Goal: Information Seeking & Learning: Compare options

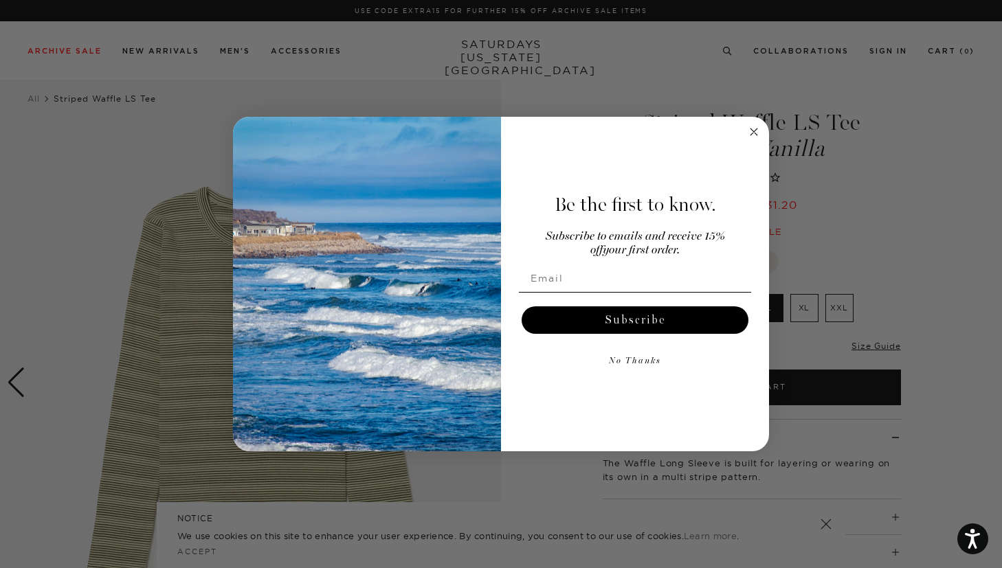
click at [770, 258] on div "Close dialog Be the first to know. Subscribe to emails and receive 15% off your…" at bounding box center [501, 284] width 1002 height 568
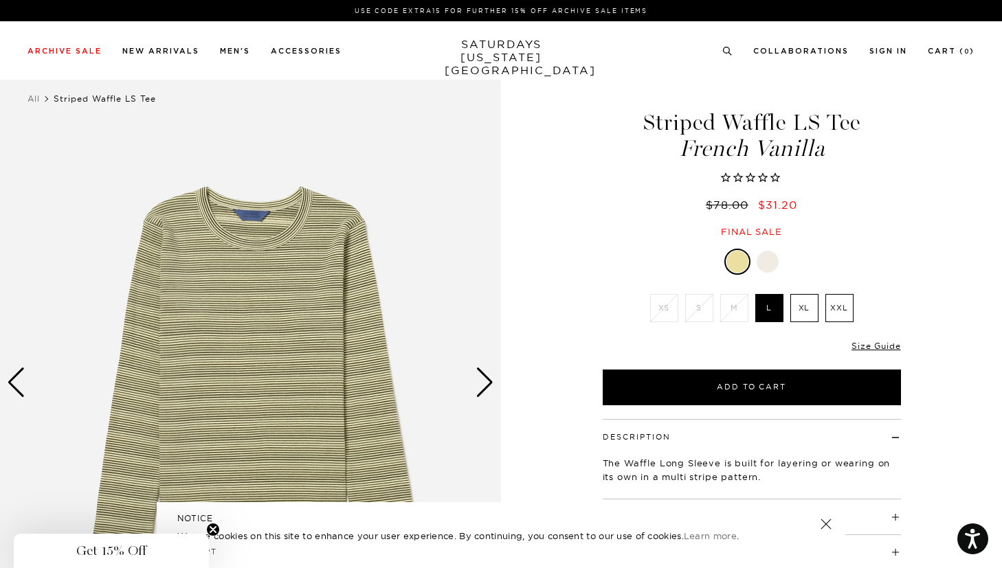
click at [767, 262] on div at bounding box center [768, 262] width 22 height 22
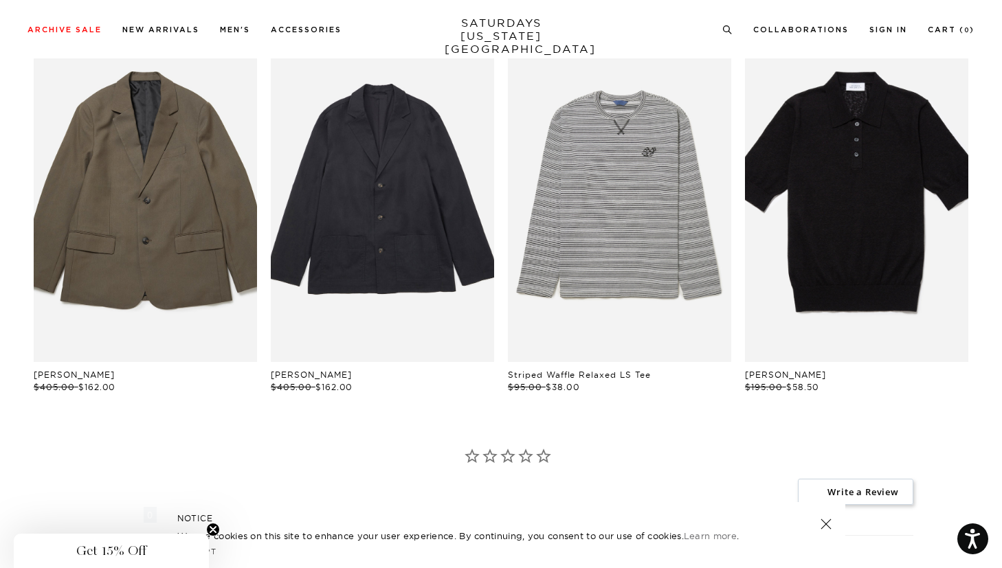
scroll to position [745, 0]
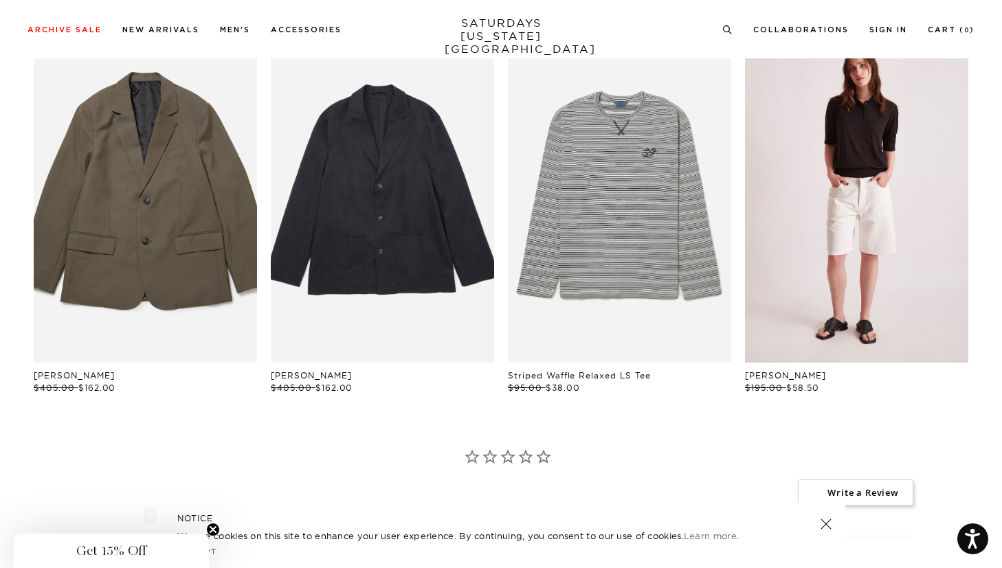
click at [836, 235] on link "files/W22420SS03-BLACK_03.jpg" at bounding box center [856, 194] width 223 height 335
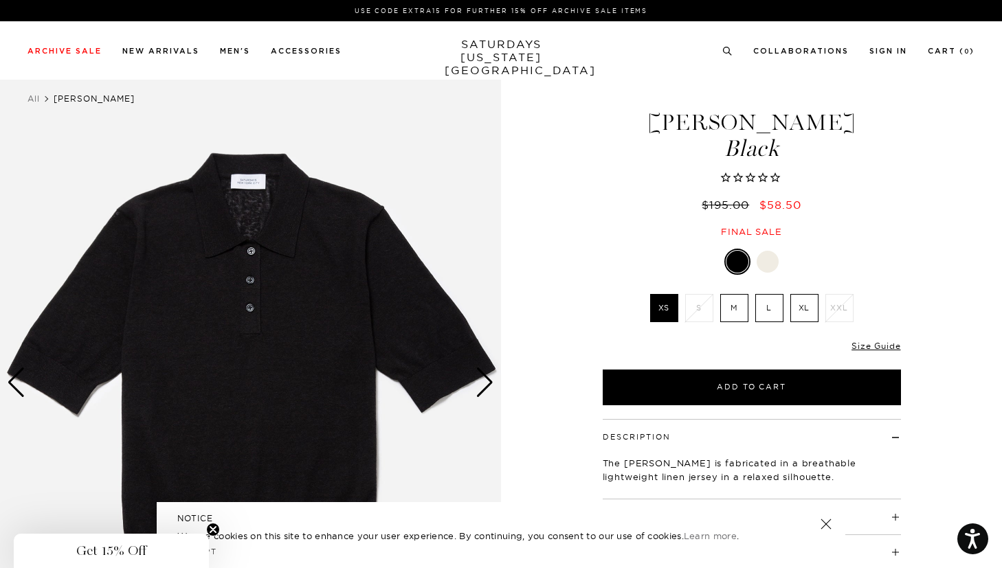
click at [770, 262] on div at bounding box center [768, 262] width 22 height 22
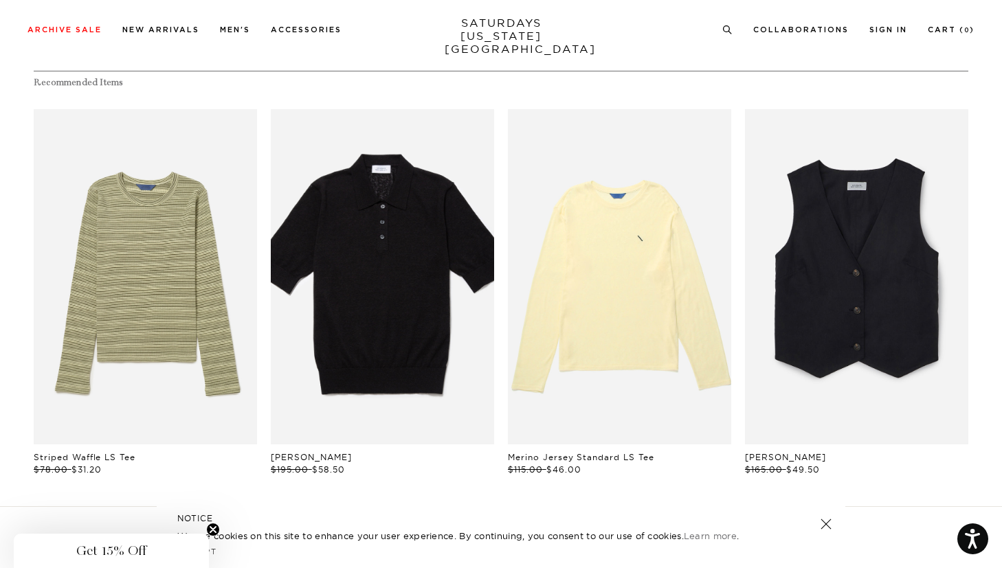
scroll to position [736, 0]
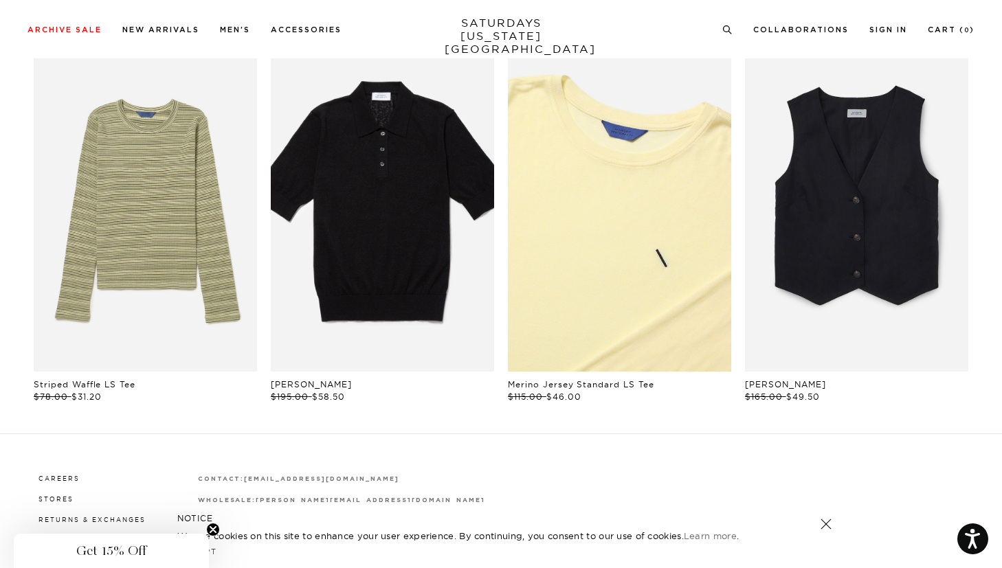
click at [610, 252] on link "files/BBM64320_sub07.jpg" at bounding box center [619, 203] width 223 height 335
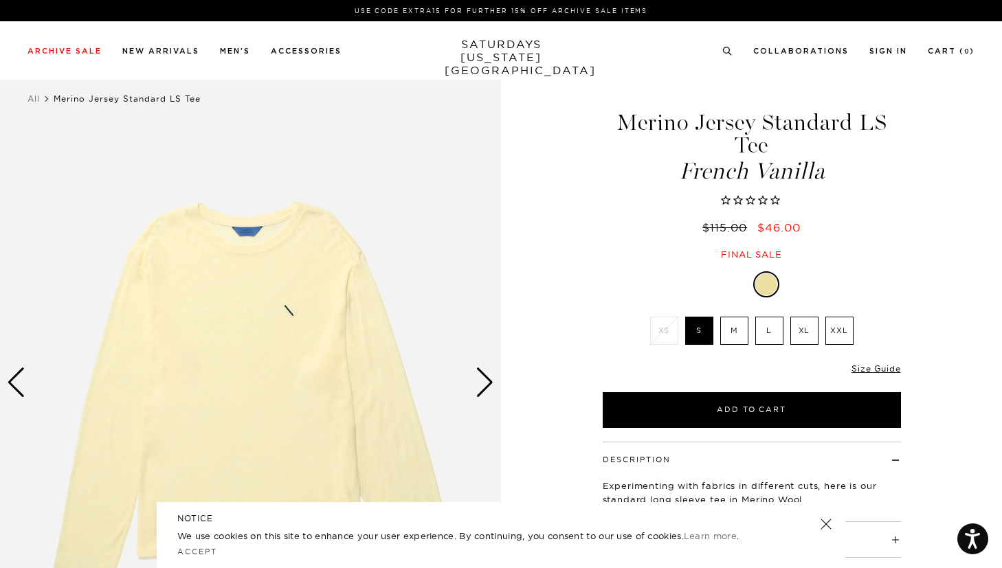
click at [476, 370] on div "Next slide" at bounding box center [484, 383] width 19 height 30
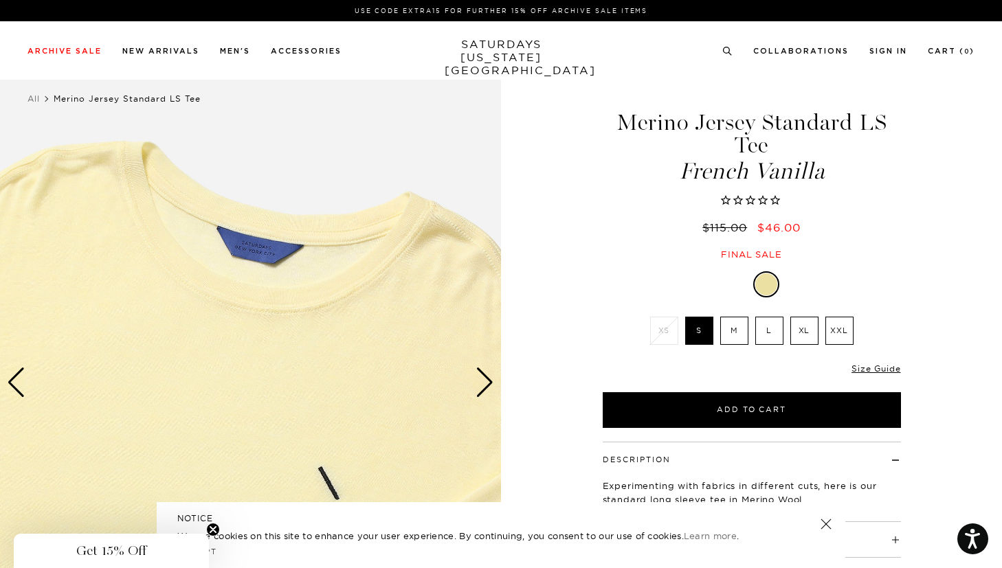
click at [476, 370] on div "Next slide" at bounding box center [484, 383] width 19 height 30
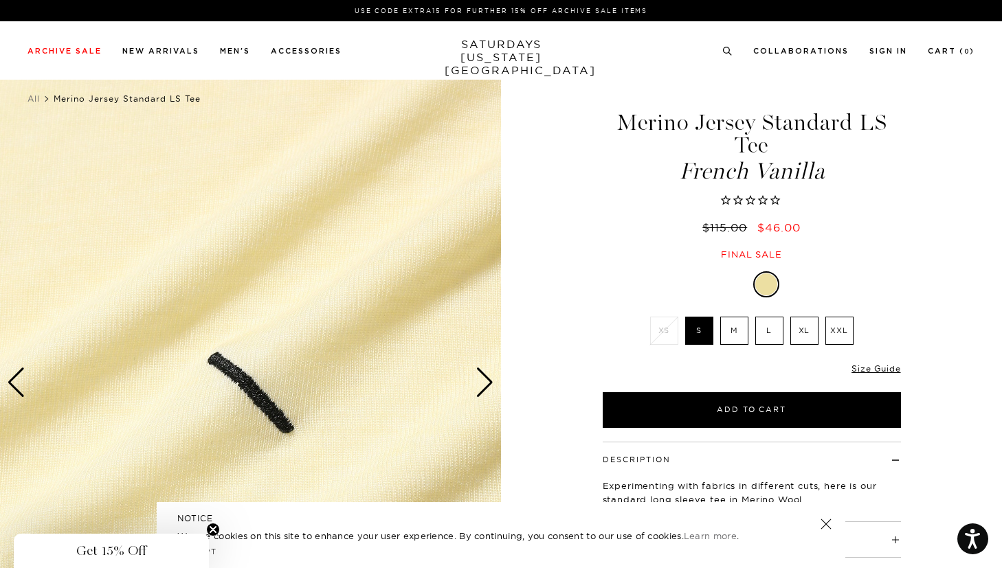
click at [476, 370] on div "Next slide" at bounding box center [484, 383] width 19 height 30
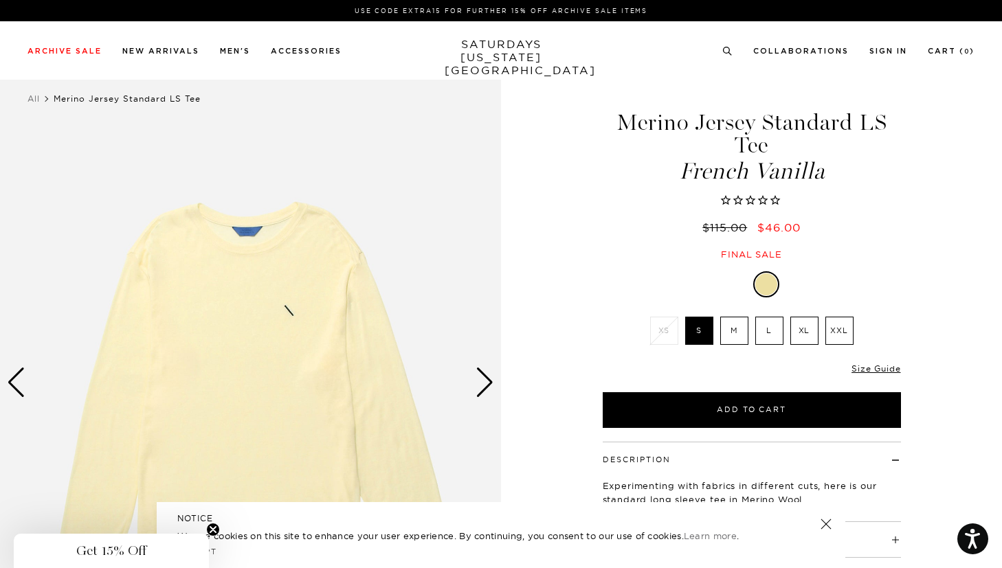
click at [476, 370] on div "Next slide" at bounding box center [484, 383] width 19 height 30
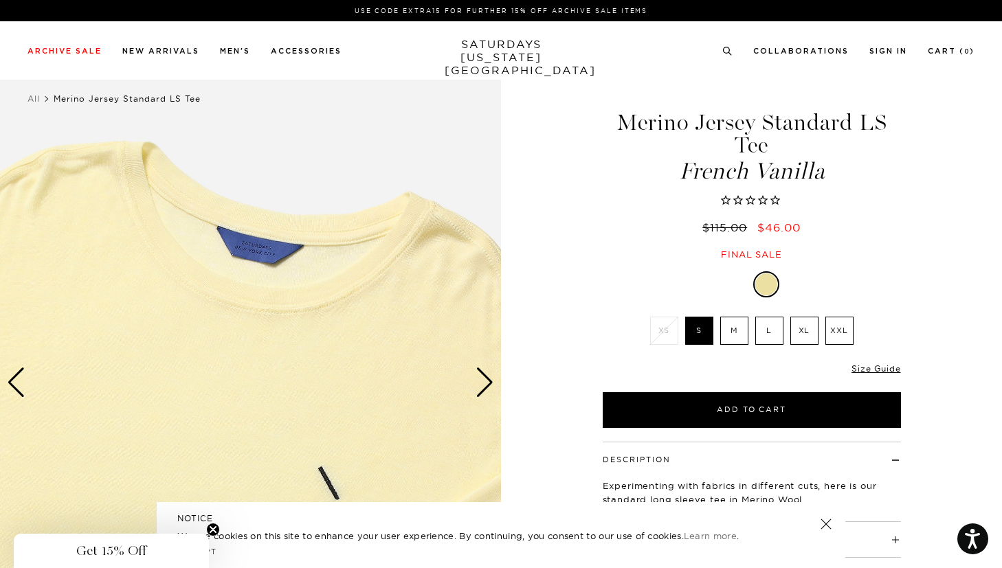
click at [476, 370] on div "Next slide" at bounding box center [484, 383] width 19 height 30
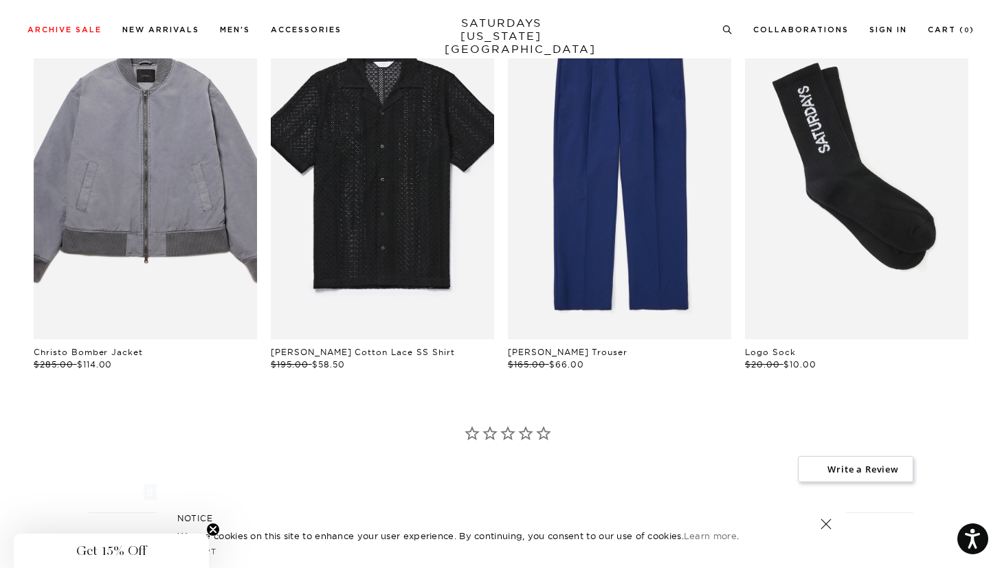
scroll to position [743, 0]
